Goal: Check status: Check status

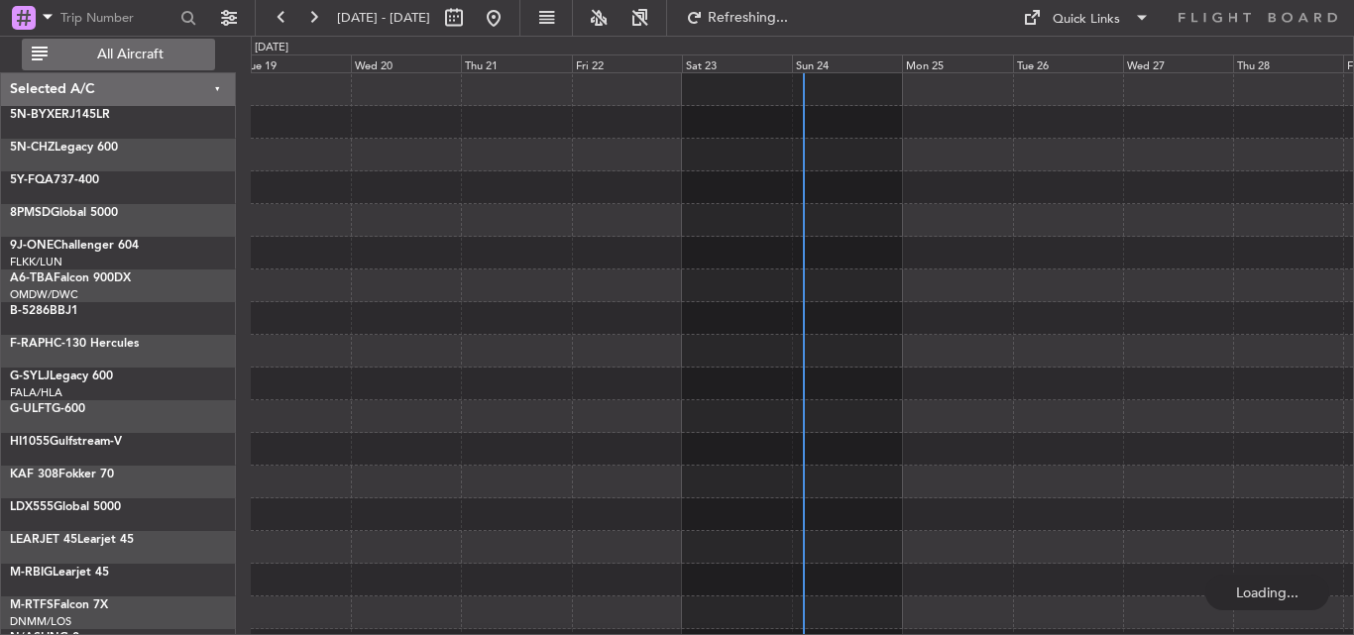
click at [128, 53] on span "All Aircraft" at bounding box center [131, 55] width 158 height 14
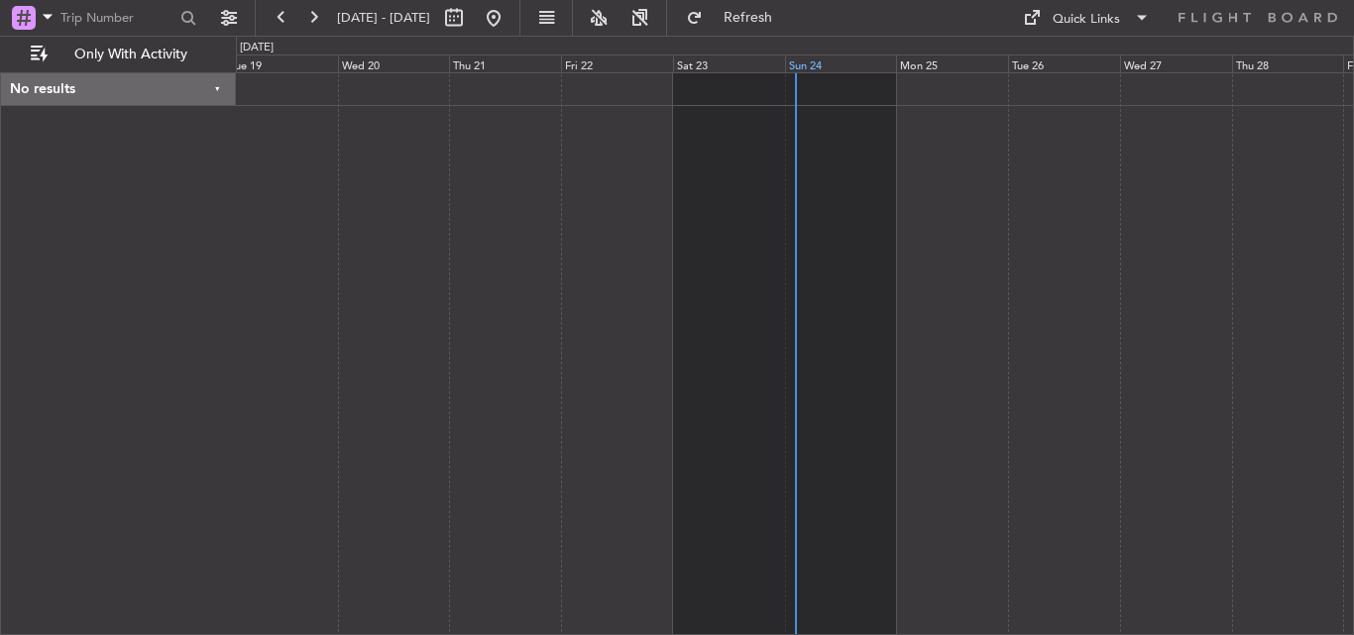
click at [798, 63] on div "Sun 24" at bounding box center [841, 64] width 112 height 18
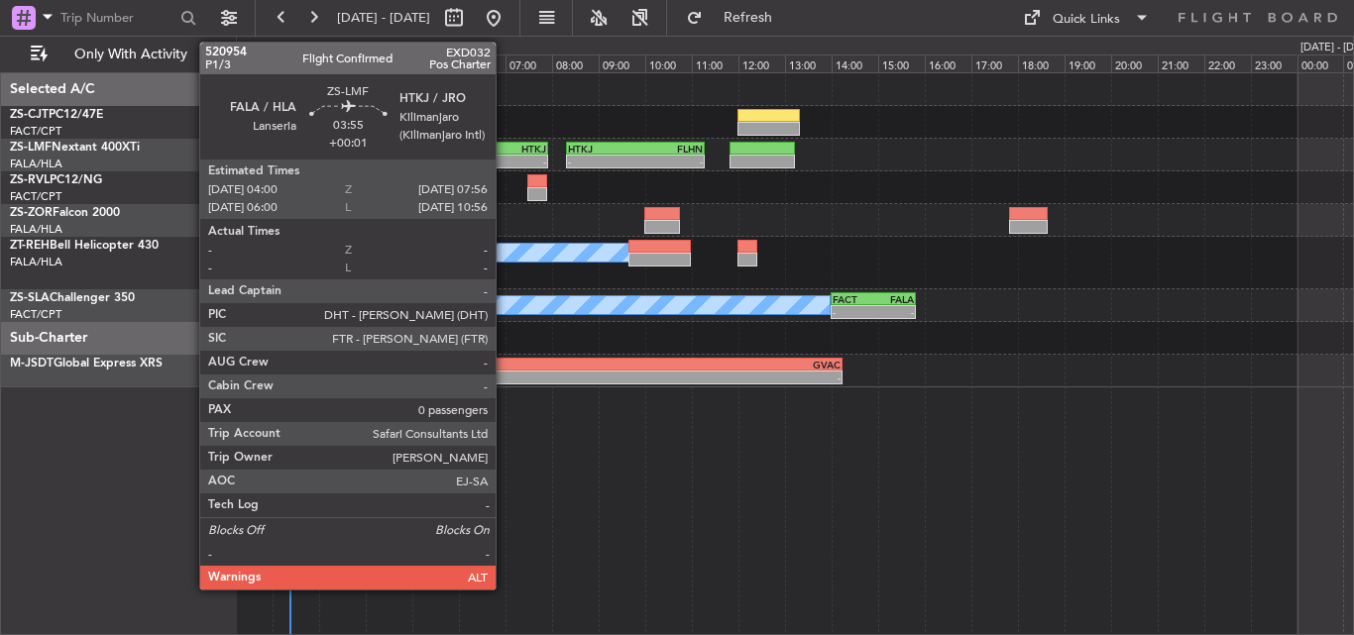
click at [504, 150] on div "HTKJ" at bounding box center [502, 149] width 90 height 12
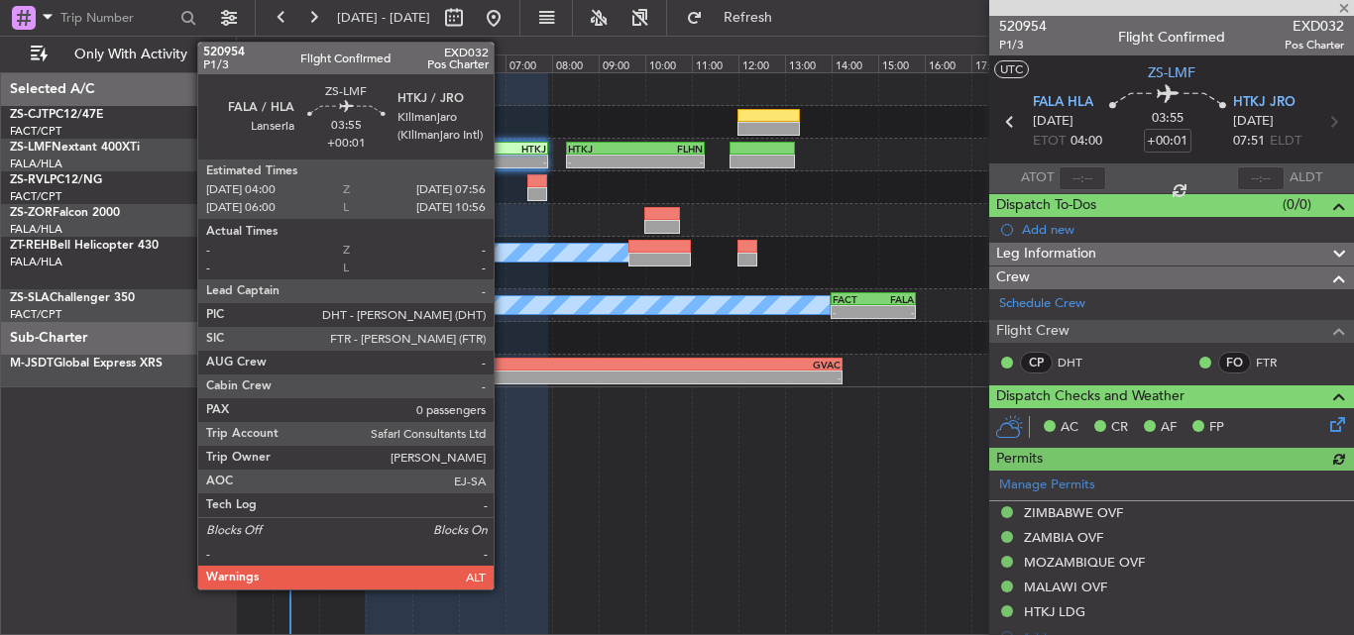
click at [502, 149] on div "HTKJ" at bounding box center [502, 149] width 90 height 12
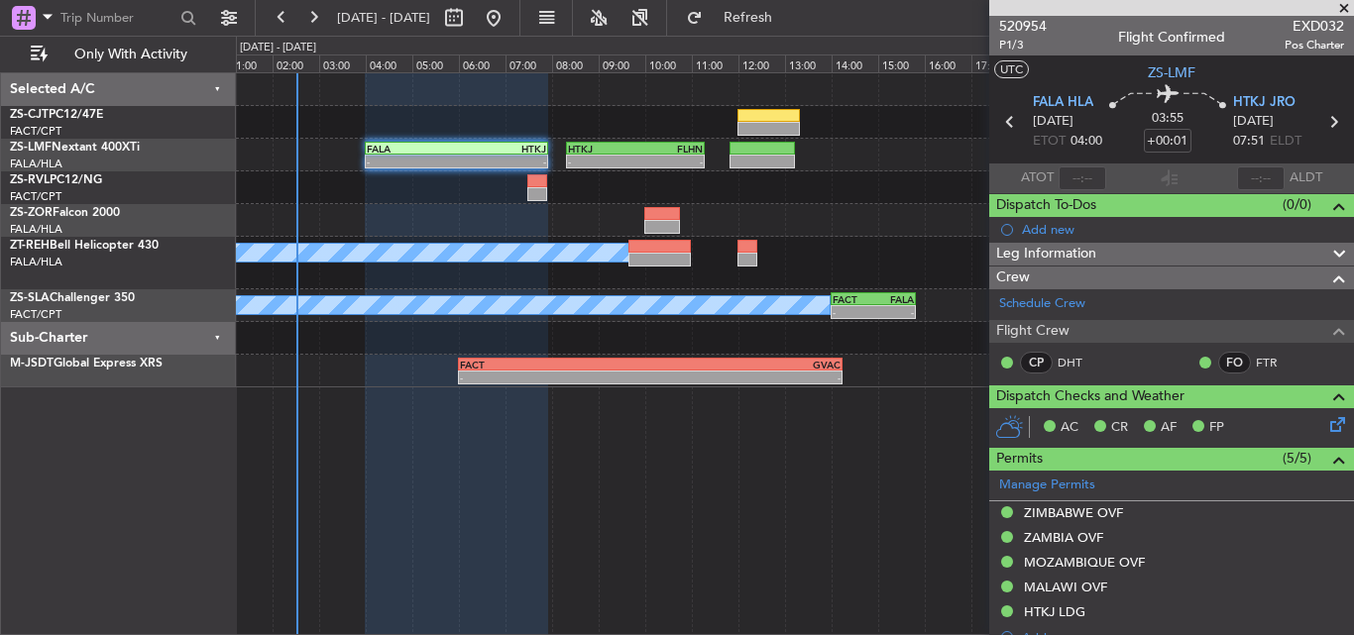
click at [1348, 6] on span at bounding box center [1344, 9] width 20 height 18
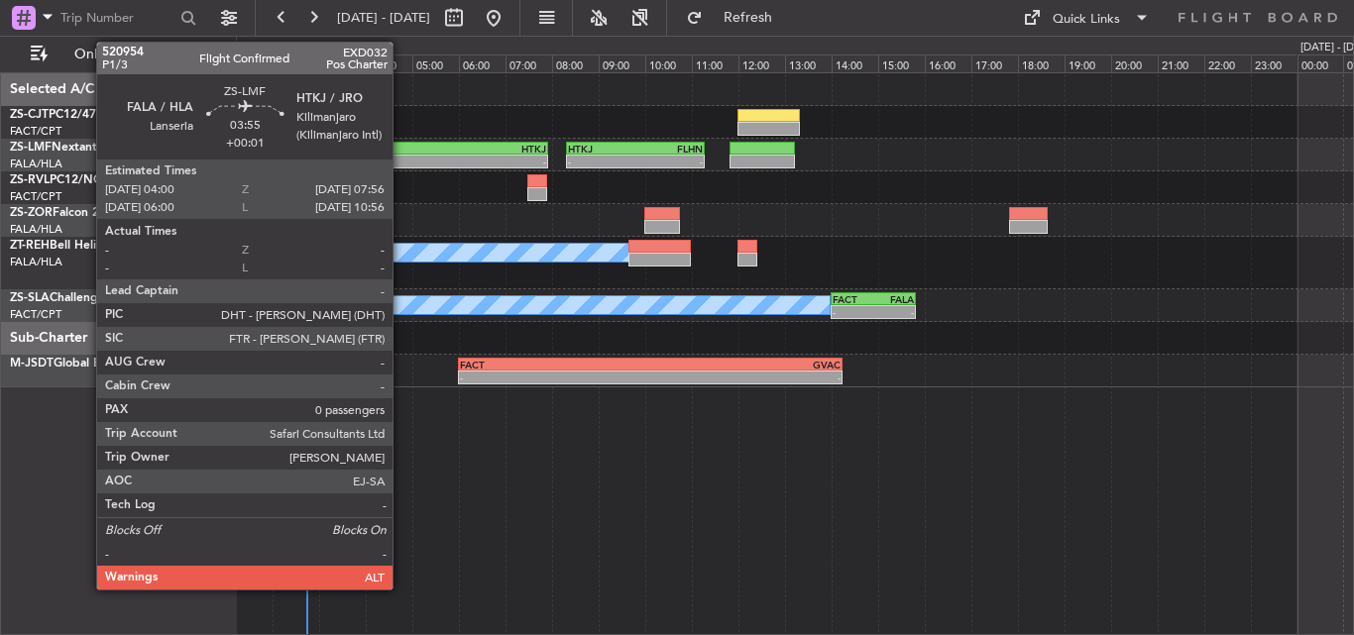
click at [401, 156] on div "-" at bounding box center [412, 162] width 90 height 12
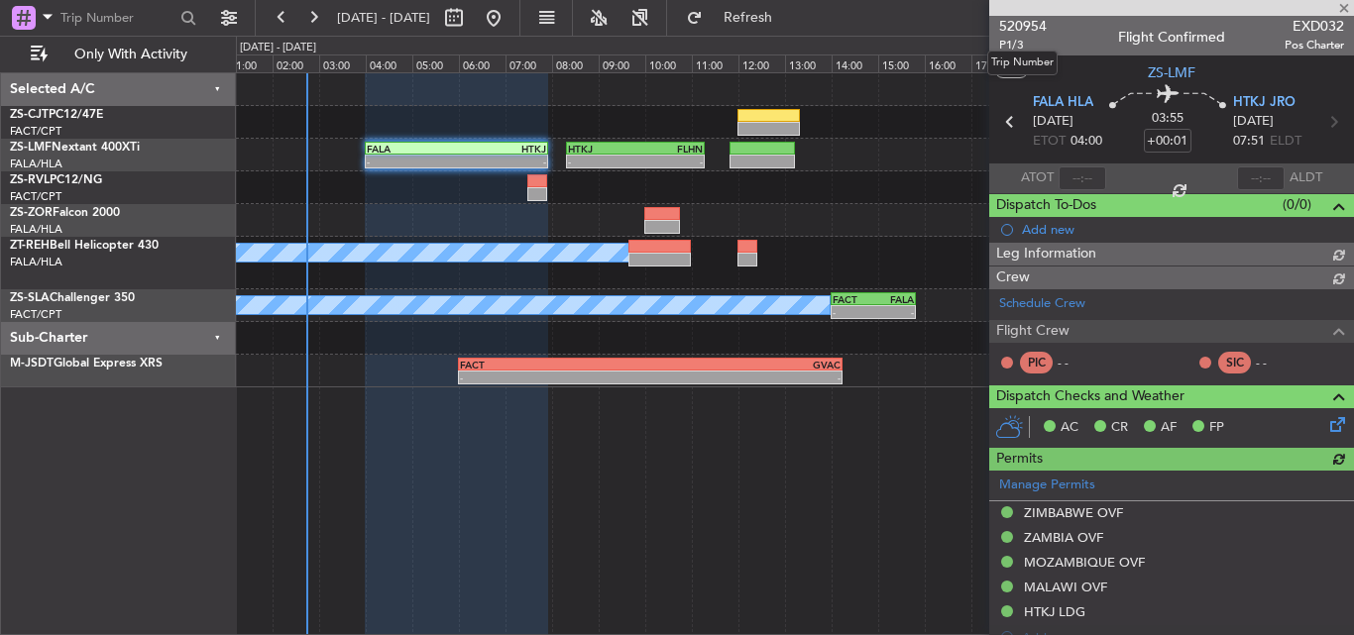
click at [1014, 24] on span "520954" at bounding box center [1023, 26] width 48 height 21
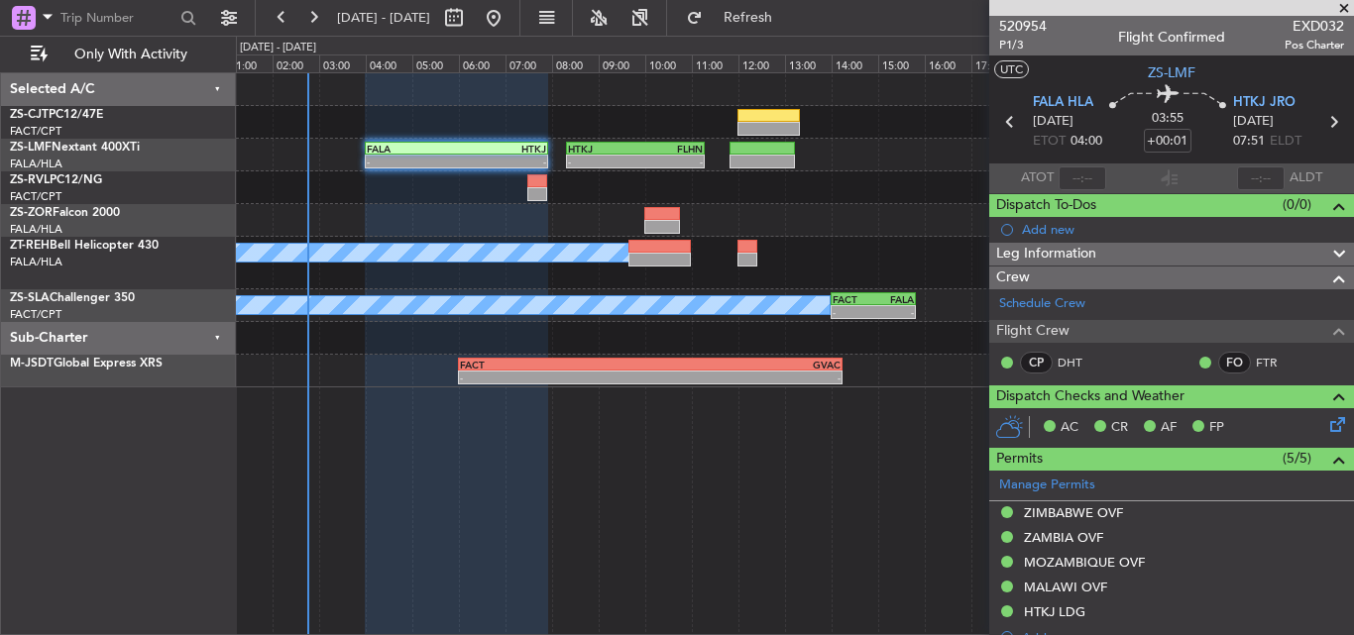
click at [1350, 5] on span at bounding box center [1344, 9] width 20 height 18
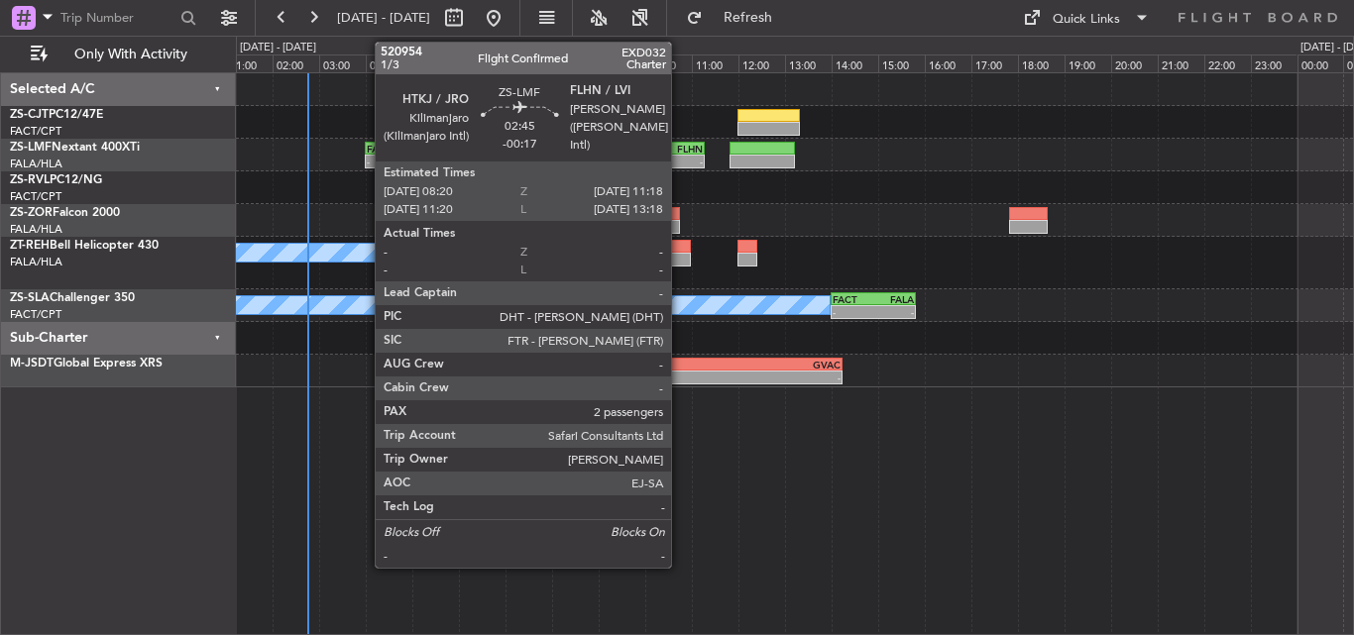
click at [680, 154] on div "HTKJ 08:20 Z FLHN 11:18 Z" at bounding box center [635, 149] width 139 height 14
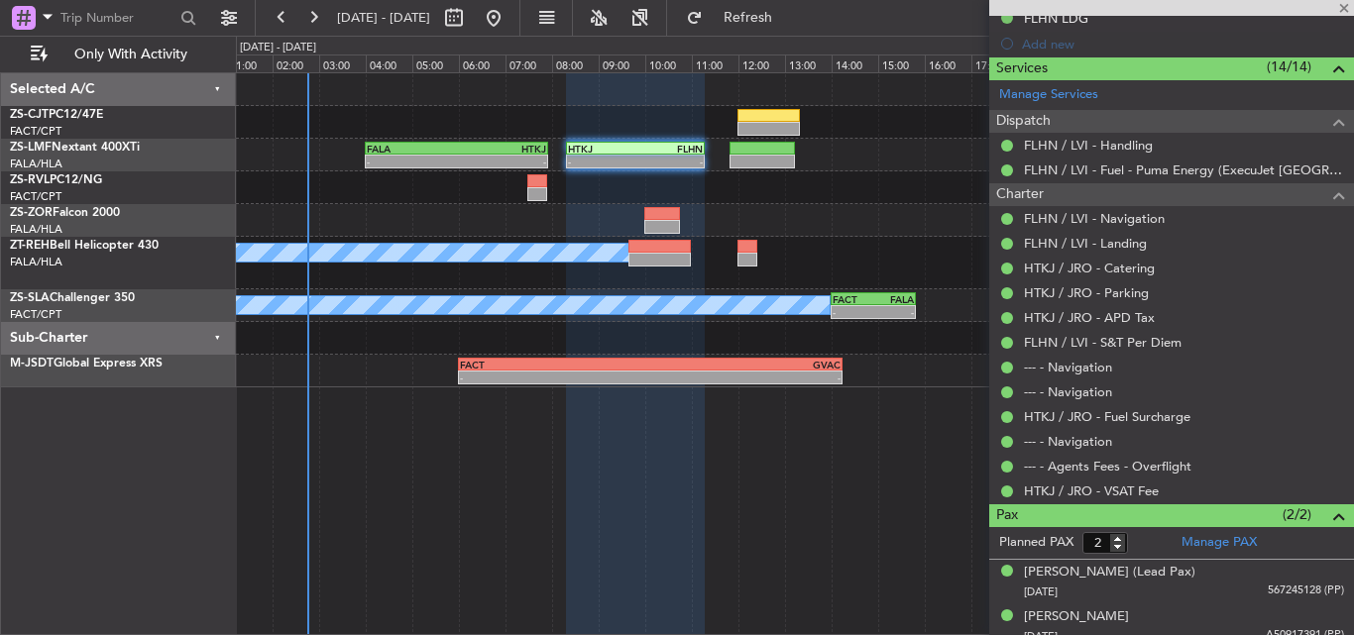
scroll to position [532, 0]
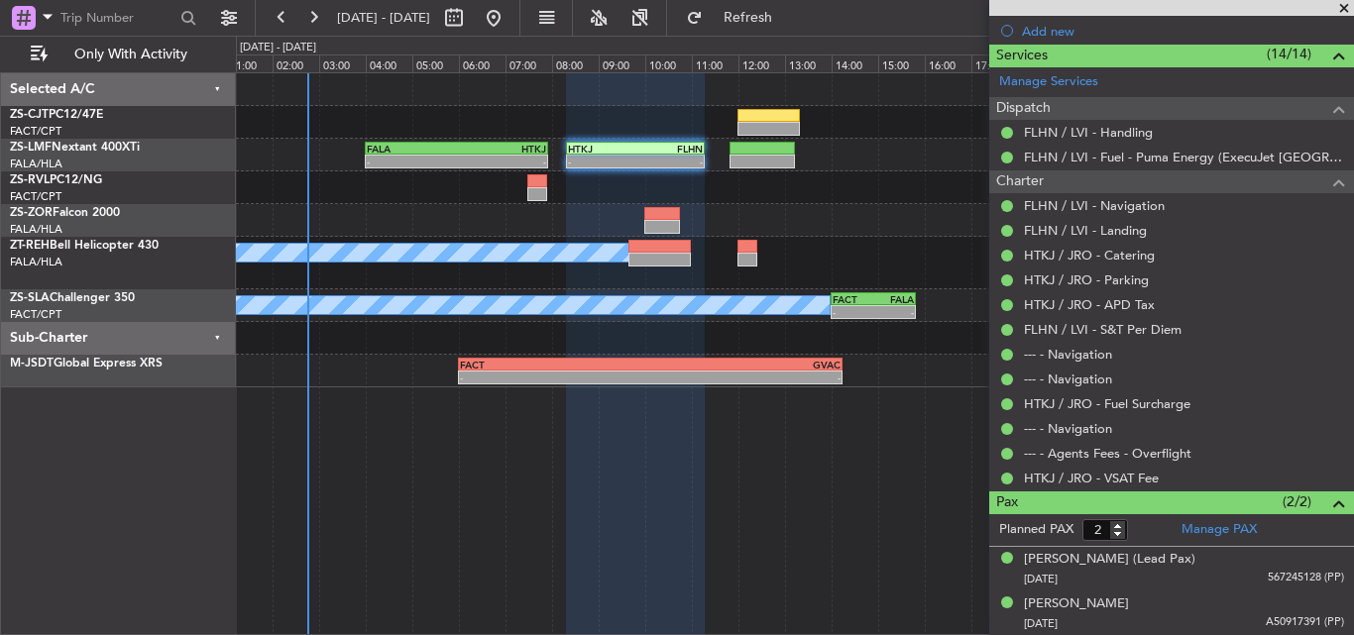
click at [1342, 10] on span at bounding box center [1344, 9] width 20 height 18
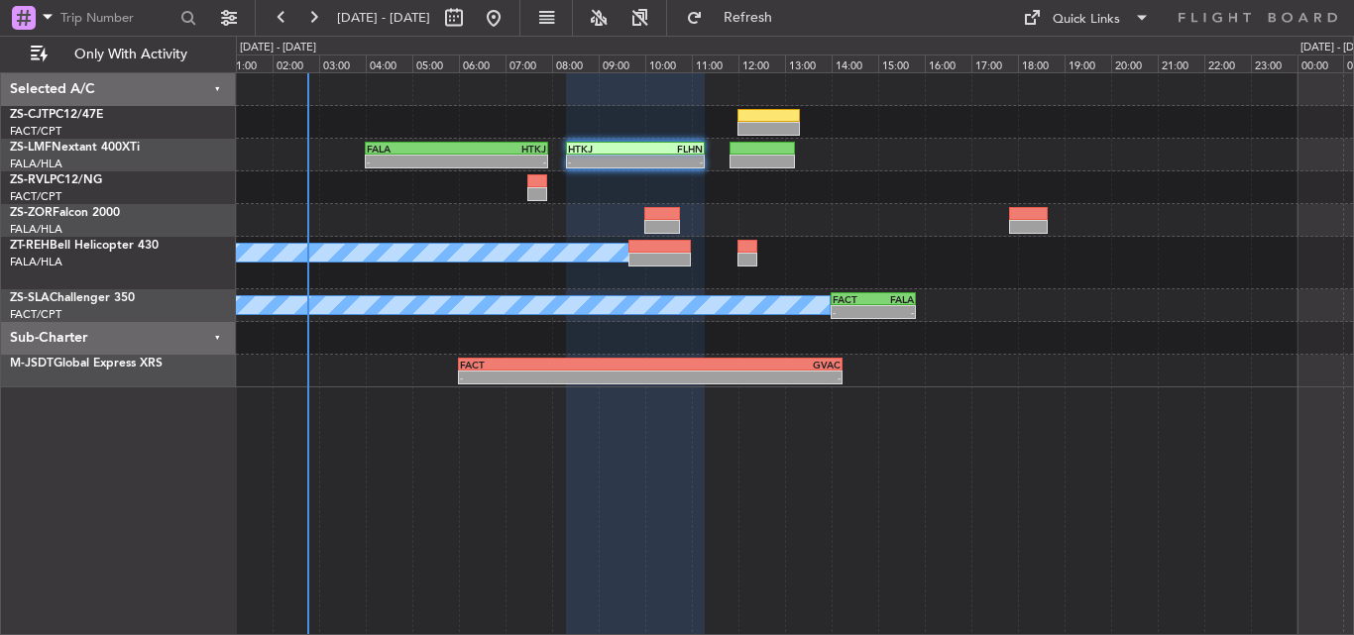
type input "0"
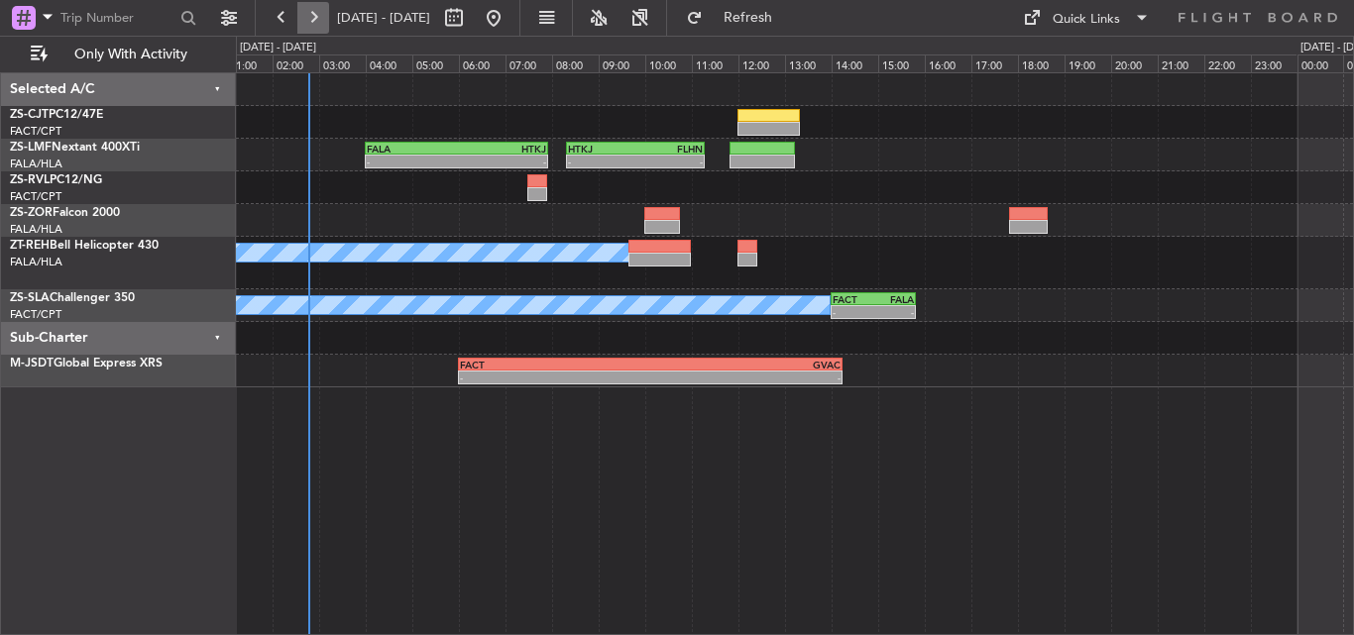
click at [303, 15] on button at bounding box center [313, 18] width 32 height 32
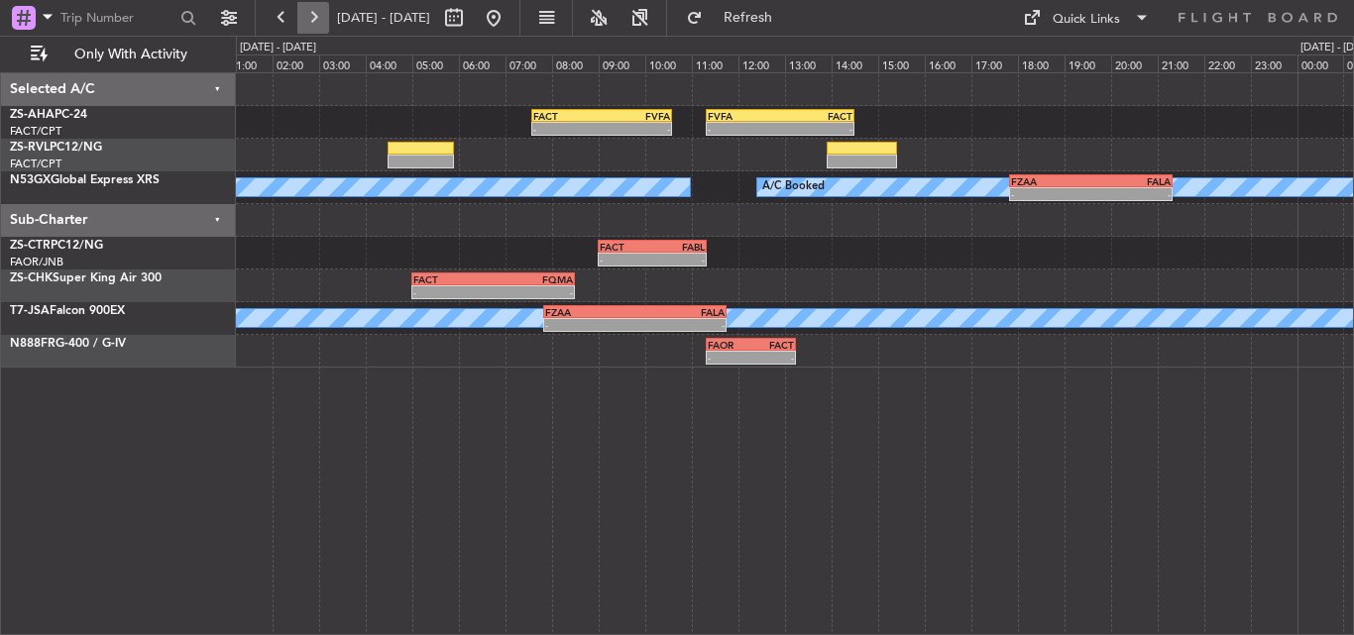
click at [312, 20] on button at bounding box center [313, 18] width 32 height 32
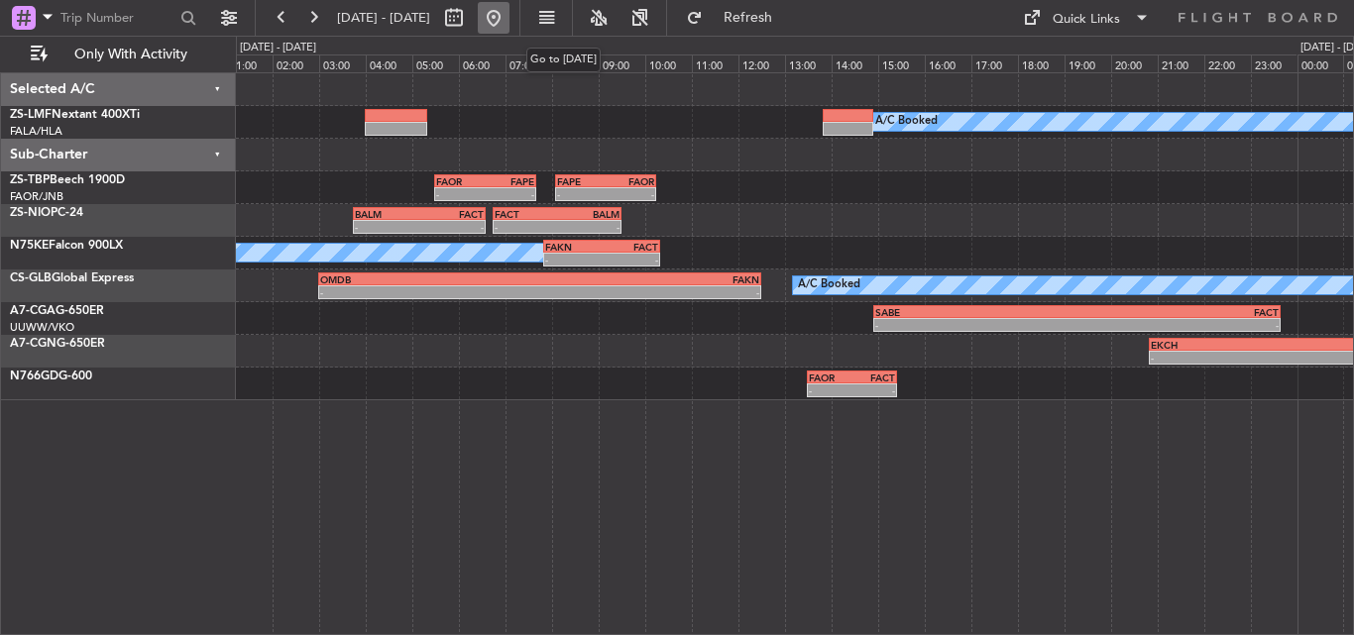
click at [509, 15] on button at bounding box center [494, 18] width 32 height 32
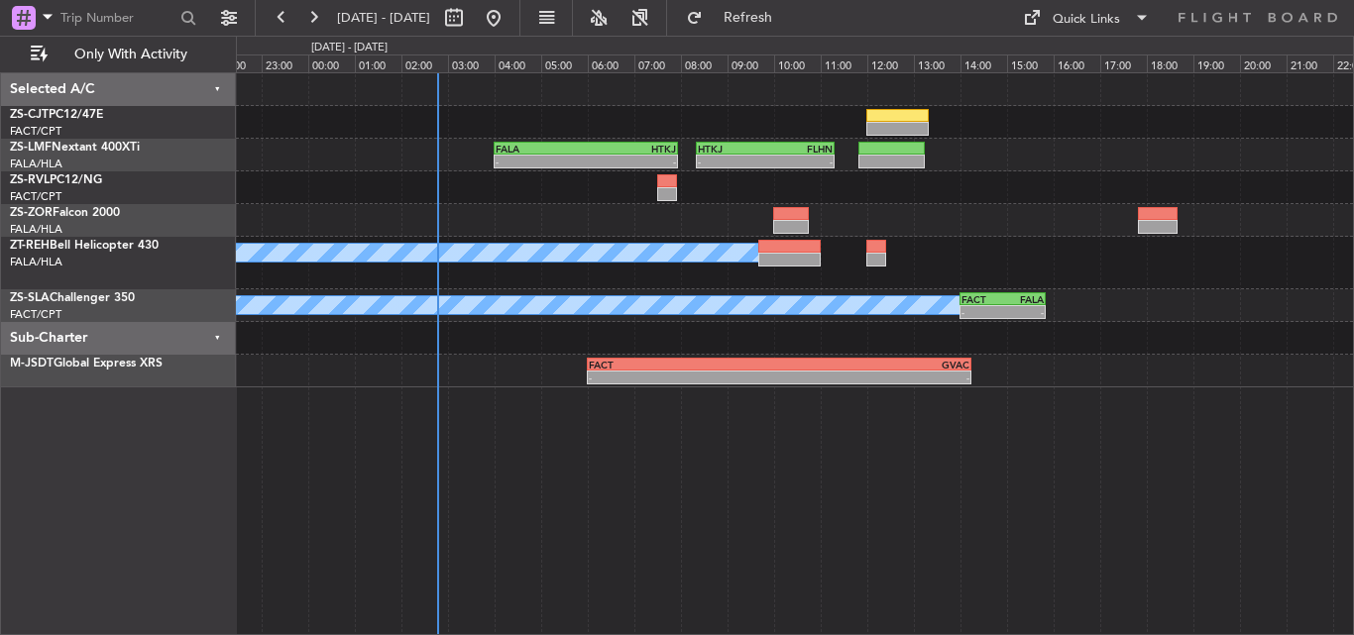
click at [338, 198] on div "HTKJ 08:20 Z FLHN 11:18 Z - - FALA 04:00 Z HTKJ 07:56 Z - - A/C Booked - - FACT…" at bounding box center [794, 230] width 1117 height 314
